Goal: Task Accomplishment & Management: Use online tool/utility

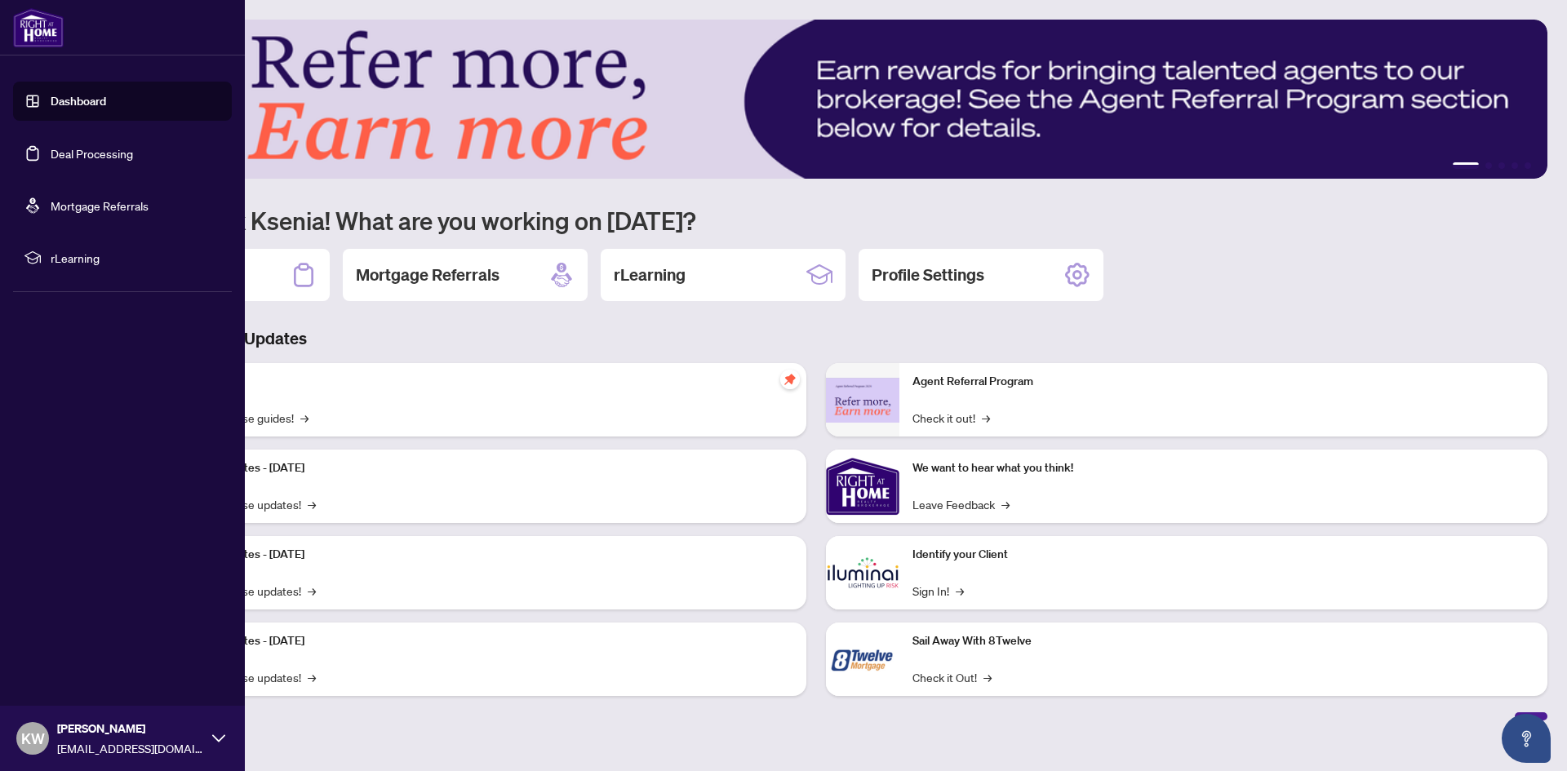
click at [51, 153] on link "Deal Processing" at bounding box center [92, 153] width 82 height 15
